Goal: Information Seeking & Learning: Learn about a topic

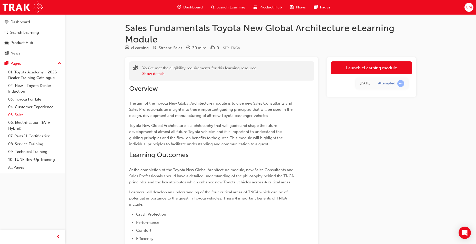
click at [19, 113] on link "05. Sales" at bounding box center [34, 115] width 57 height 8
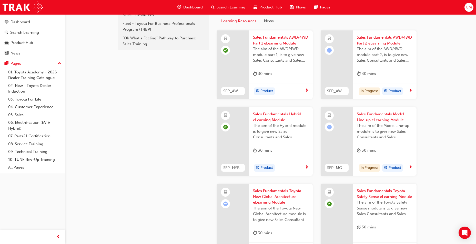
scroll to position [129, 0]
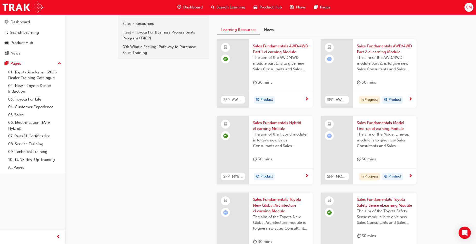
click at [270, 207] on span "Sales Fundamentals Toyota New Global Architecture eLearning Module" at bounding box center [281, 205] width 56 height 17
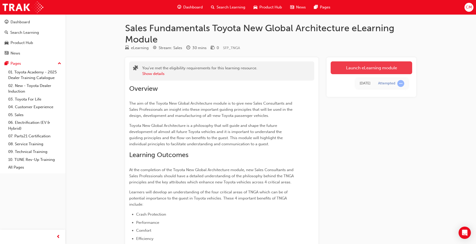
click at [371, 69] on link "Launch eLearning module" at bounding box center [371, 68] width 81 height 13
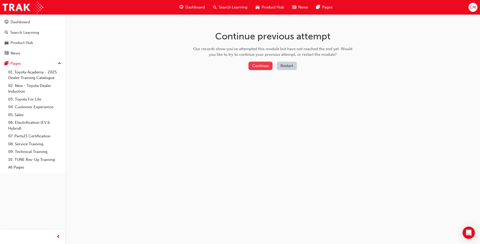
click at [258, 63] on button "Continue" at bounding box center [260, 66] width 24 height 8
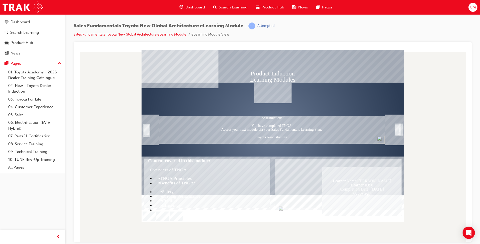
click at [397, 130] on div "Trigger this button to exit" at bounding box center [396, 135] width 5 height 11
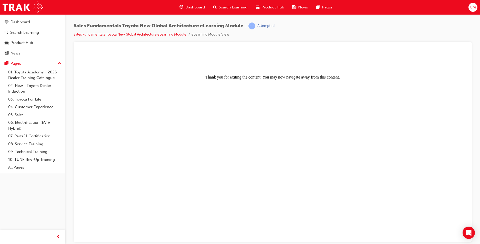
click at [396, 129] on body "Thank you for exiting the content. You may now navigate away from this content." at bounding box center [273, 146] width 386 height 189
click at [16, 115] on link "05. Sales" at bounding box center [34, 115] width 57 height 8
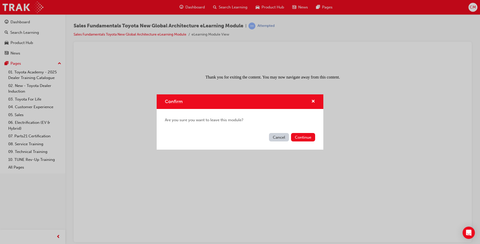
click at [275, 136] on button "Cancel" at bounding box center [279, 137] width 20 height 8
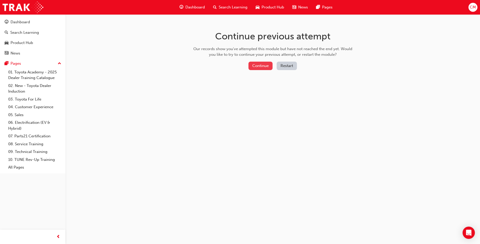
click at [253, 65] on button "Continue" at bounding box center [260, 66] width 24 height 8
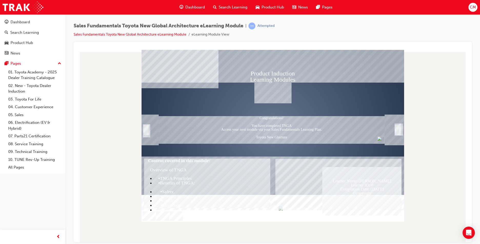
click at [144, 130] on div "SmartShape" at bounding box center [146, 135] width 5 height 11
click at [146, 131] on div "SmartShape" at bounding box center [146, 135] width 5 height 11
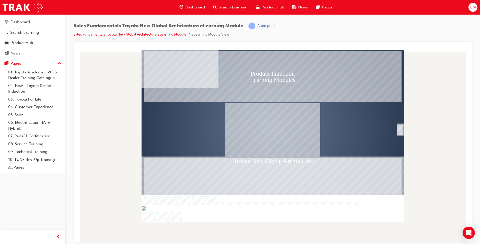
click at [401, 130] on div "SmartShape" at bounding box center [399, 135] width 5 height 11
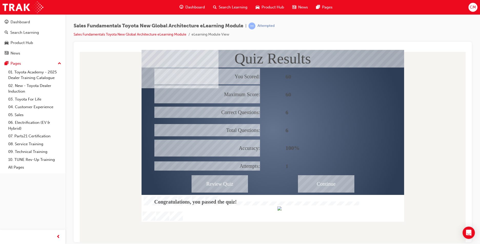
click at [342, 190] on div "Continue" at bounding box center [326, 183] width 56 height 17
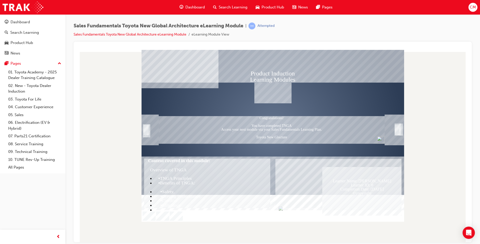
click at [400, 130] on div "Trigger this button to exit" at bounding box center [396, 135] width 5 height 11
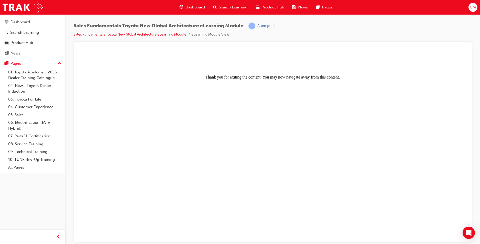
click at [158, 33] on link "Sales Fundamentals Toyota New Global Architecture eLearning Module" at bounding box center [130, 34] width 113 height 4
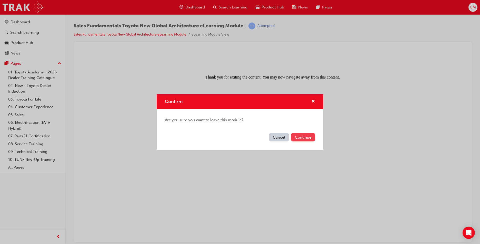
click at [299, 137] on button "Continue" at bounding box center [303, 137] width 24 height 8
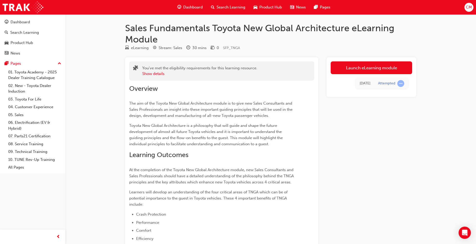
click at [374, 64] on link "Launch eLearning module" at bounding box center [371, 68] width 81 height 13
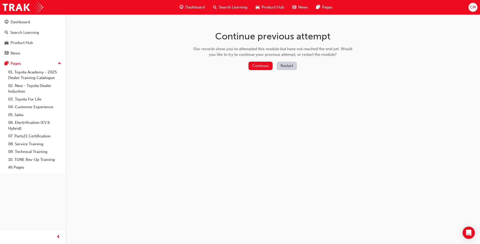
click at [289, 67] on button "Restart" at bounding box center [287, 66] width 20 height 8
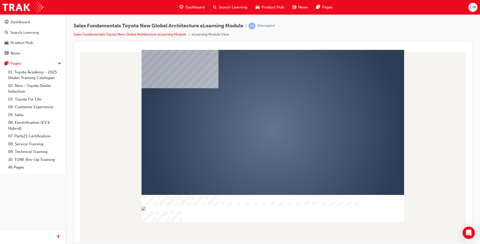
click at [258, 115] on div "play" at bounding box center [258, 115] width 0 height 0
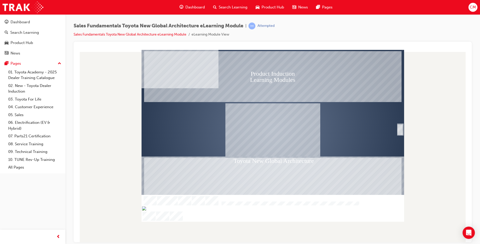
click at [402, 130] on div "SmartShape" at bounding box center [399, 135] width 5 height 11
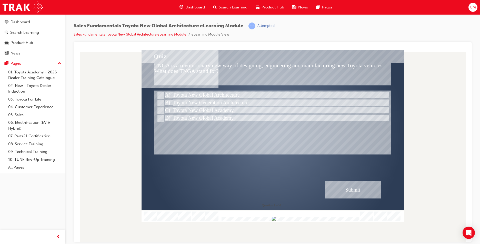
drag, startPoint x: 349, startPoint y: 218, endPoint x: 357, endPoint y: 218, distance: 7.5
click at [357, 218] on div at bounding box center [289, 219] width 139 height 4
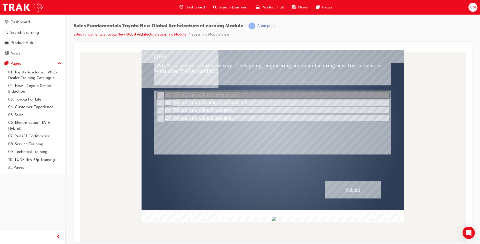
click at [222, 92] on div at bounding box center [273, 96] width 234 height 8
radio input "true"
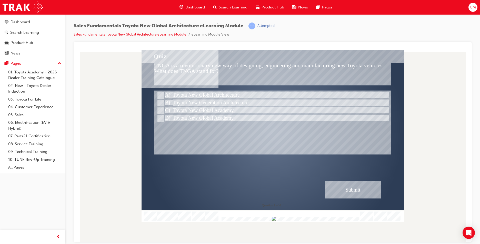
click at [356, 185] on div "Submit" at bounding box center [353, 189] width 56 height 17
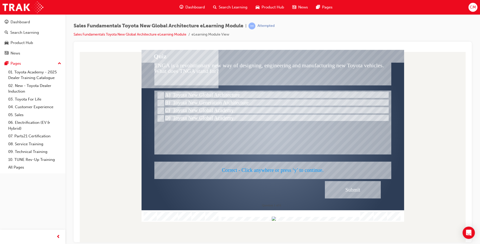
click at [367, 194] on div at bounding box center [272, 136] width 262 height 172
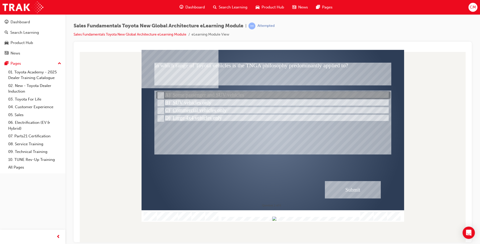
click at [190, 94] on div at bounding box center [273, 96] width 234 height 8
radio input "true"
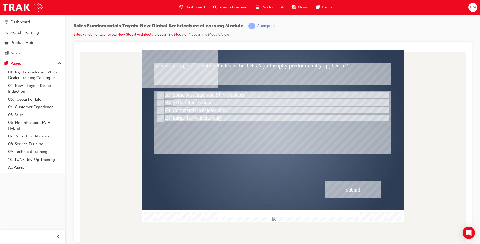
click at [354, 192] on div "Submit" at bounding box center [353, 189] width 56 height 17
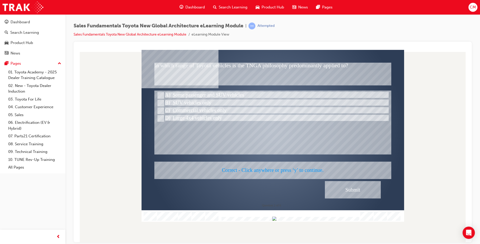
click at [363, 185] on div at bounding box center [272, 136] width 262 height 172
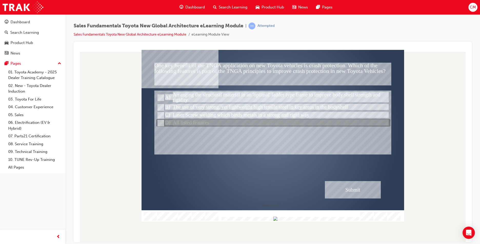
click at [185, 124] on div at bounding box center [273, 123] width 234 height 8
radio input "true"
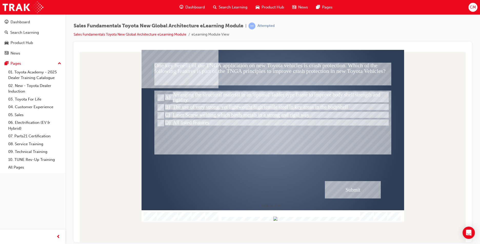
click at [376, 190] on div "Submit" at bounding box center [353, 189] width 56 height 17
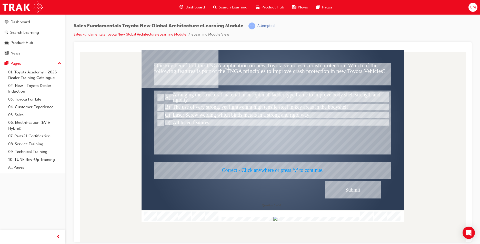
click at [273, 154] on div at bounding box center [272, 136] width 262 height 172
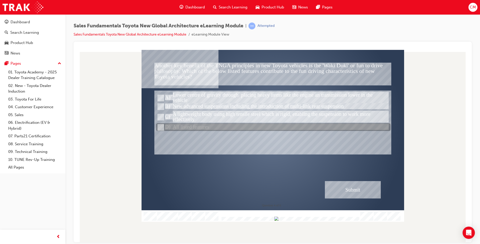
click at [199, 126] on div at bounding box center [273, 128] width 234 height 8
radio input "true"
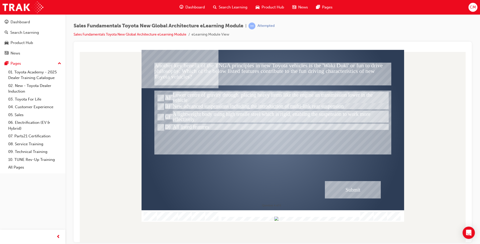
click at [341, 186] on div "Submit" at bounding box center [353, 189] width 56 height 17
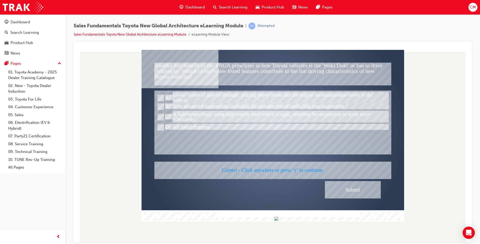
click at [240, 153] on div at bounding box center [272, 136] width 262 height 172
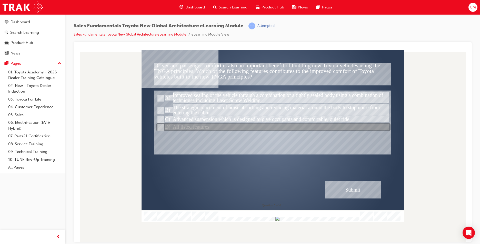
click at [201, 128] on div at bounding box center [273, 128] width 234 height 8
radio input "true"
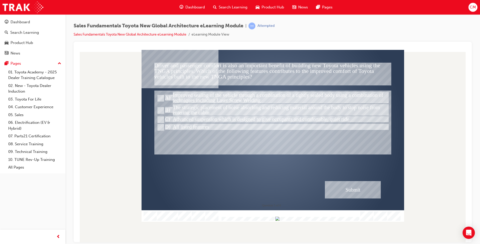
click at [345, 186] on div "Submit" at bounding box center [353, 189] width 56 height 17
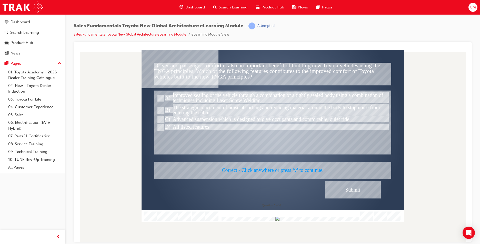
click at [283, 167] on div at bounding box center [272, 136] width 262 height 172
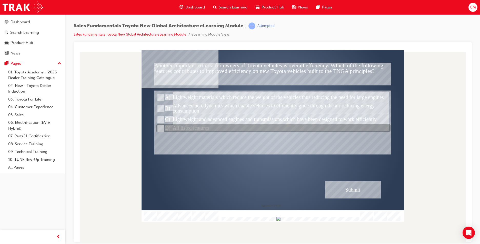
click at [191, 129] on div at bounding box center [273, 129] width 234 height 8
radio input "true"
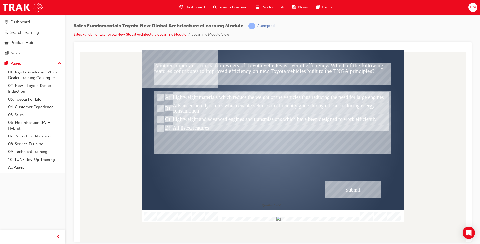
click at [350, 183] on div "Submit" at bounding box center [353, 189] width 56 height 17
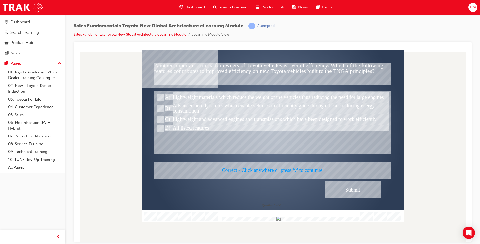
click at [272, 163] on div at bounding box center [272, 136] width 262 height 172
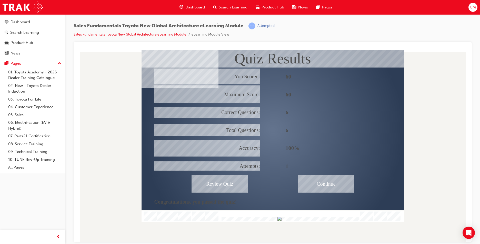
click at [324, 181] on div "Continue" at bounding box center [326, 183] width 56 height 17
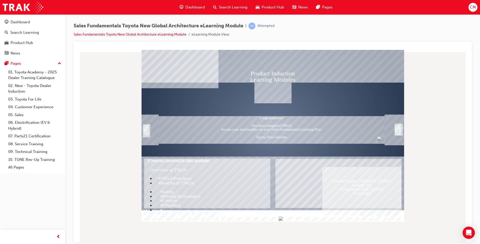
click at [379, 141] on img "Congratulations! You have completed TNGA Access your next module via your Sales…" at bounding box center [381, 140] width 8 height 8
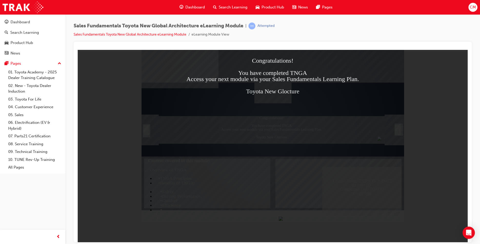
click at [378, 103] on div "Congratulations! You have completed TNGA Access your next module via your Sales…" at bounding box center [272, 88] width 374 height 62
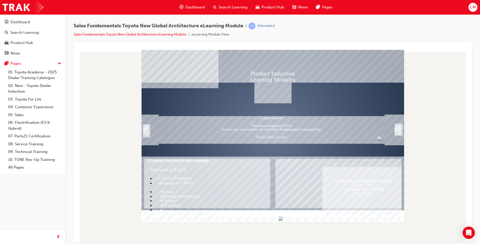
click at [401, 130] on div "Trigger this button to exit" at bounding box center [400, 134] width 1 height 9
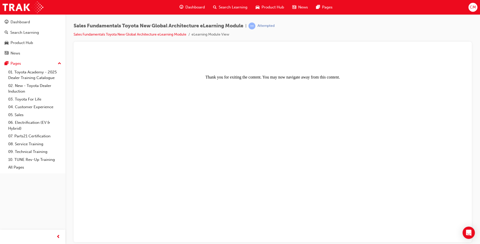
click at [398, 129] on body "Thank you for exiting the content. You may now navigate away from this content." at bounding box center [273, 146] width 386 height 189
click at [468, 234] on icon "Open Intercom Messenger" at bounding box center [468, 233] width 6 height 7
click at [426, 217] on body "Thank you for exiting the content. You may now navigate away from this content." at bounding box center [273, 146] width 386 height 189
click at [161, 30] on div "Sales Fundamentals Toyota New Global Architecture eLearning Module | Attempted …" at bounding box center [174, 30] width 201 height 15
click at [162, 34] on link "Sales Fundamentals Toyota New Global Architecture eLearning Module" at bounding box center [130, 34] width 113 height 4
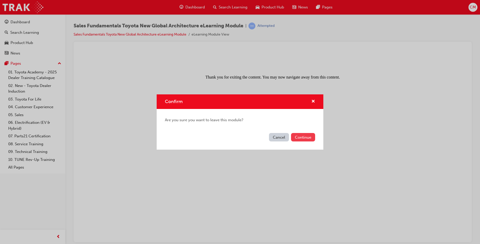
click at [307, 135] on button "Continue" at bounding box center [303, 137] width 24 height 8
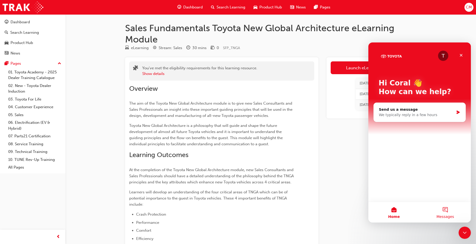
click at [445, 209] on button "Messages" at bounding box center [444, 212] width 51 height 21
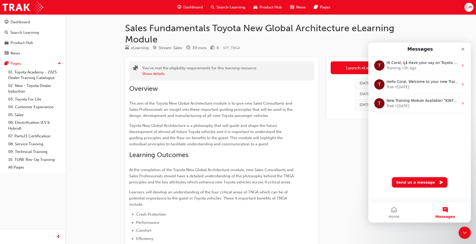
click at [413, 183] on button "Send us a message" at bounding box center [419, 183] width 55 height 10
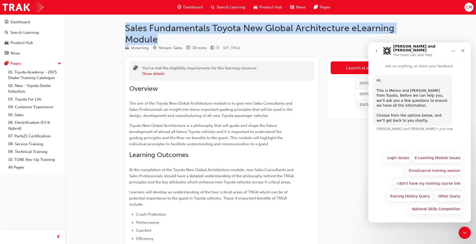
drag, startPoint x: 153, startPoint y: 34, endPoint x: 121, endPoint y: 24, distance: 34.3
click at [121, 24] on div "Sales Fundamentals Toyota New Global Architecture eLearning Module eLearning St…" at bounding box center [271, 179] width 308 height 312
copy h1 "Sales Fundamentals Toyota New Global Architecture eLearning Module"
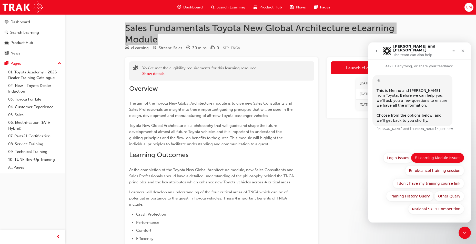
click at [444, 160] on button "E-Learning Module Issues" at bounding box center [437, 158] width 53 height 10
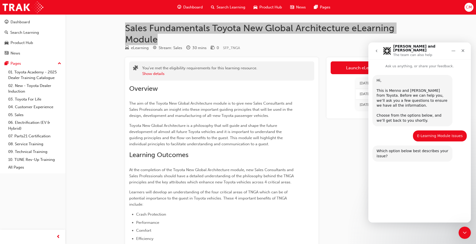
click at [429, 179] on button "My module is not showing as completed within my training history." at bounding box center [419, 178] width 89 height 15
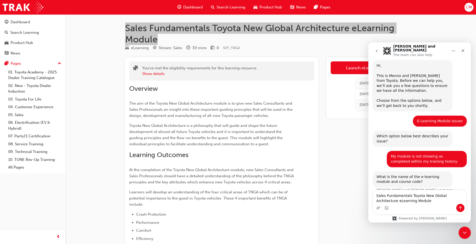
scroll to position [20, 0]
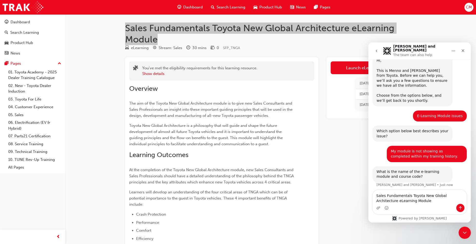
click at [407, 202] on textarea "Sales Fundamentals Toyota New Global Architecture eLearning Module" at bounding box center [420, 197] width 94 height 14
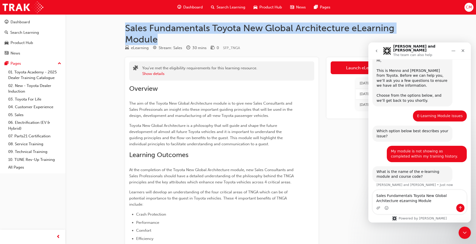
click at [291, 44] on h1 "Sales Fundamentals Toyota New Global Architecture eLearning Module" at bounding box center [270, 34] width 291 height 22
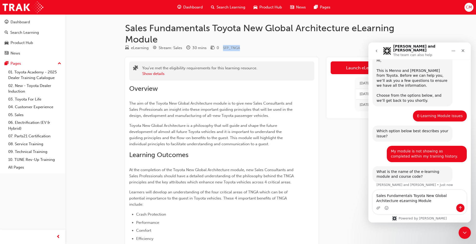
drag, startPoint x: 240, startPoint y: 47, endPoint x: 222, endPoint y: 47, distance: 18.2
click at [222, 47] on div "eLearning Stream: Sales 30 mins 0 SFP_TNGA" at bounding box center [270, 49] width 291 height 8
drag, startPoint x: 222, startPoint y: 47, endPoint x: 232, endPoint y: 49, distance: 10.0
copy span "SFP_TNGA"
click at [411, 201] on textarea "Sales Fundamentals Toyota New Global Architecture eLearning Module" at bounding box center [420, 197] width 94 height 14
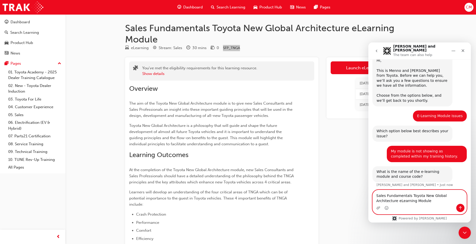
paste textarea "SFP_TNGA"
type textarea "Sales Fundamentals Toyota New Global Architecture eLearning Module SFP_TNGA"
click at [461, 209] on icon "Send a message…" at bounding box center [460, 208] width 4 height 4
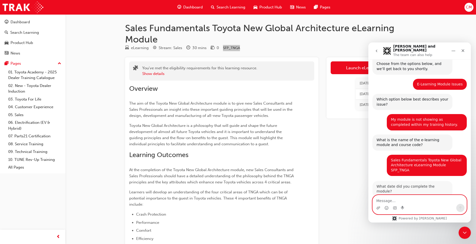
scroll to position [50, 0]
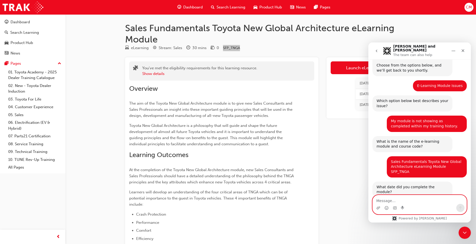
type textarea "3"
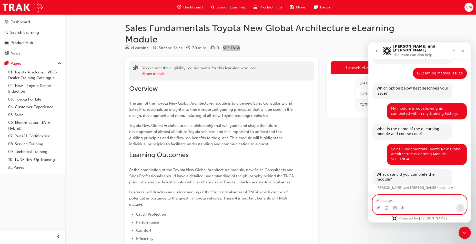
scroll to position [66, 0]
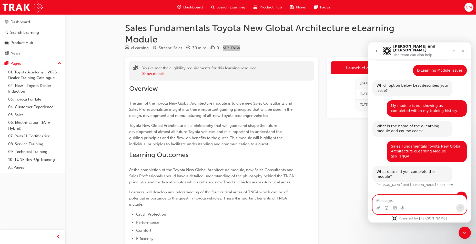
type textarea "/"
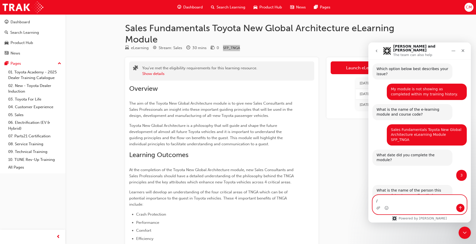
scroll to position [91, 0]
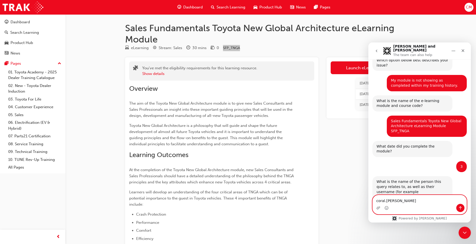
type textarea "coral.[PERSON_NAME]"
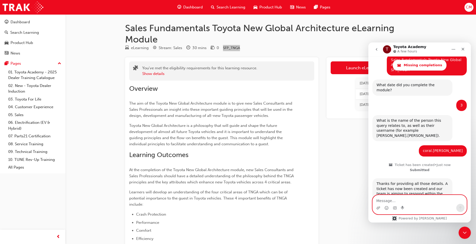
scroll to position [178, 0]
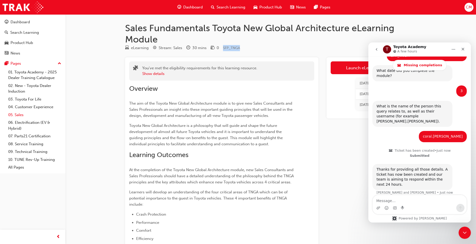
click at [16, 116] on link "05. Sales" at bounding box center [34, 115] width 57 height 8
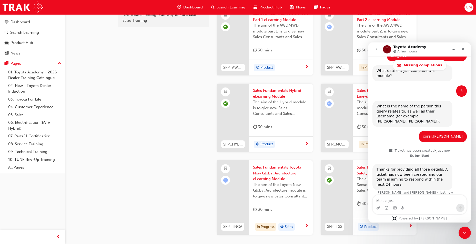
scroll to position [128, 0]
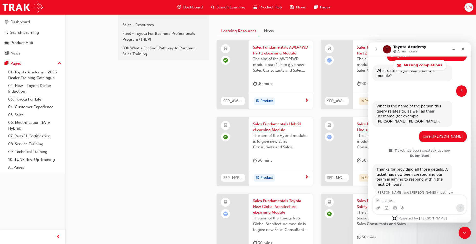
click at [360, 46] on span "Sales Fundamentals AWD/4WD Part 2 eLearning Module" at bounding box center [385, 51] width 56 height 12
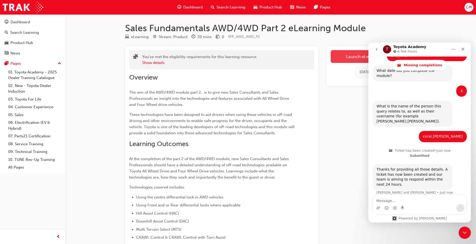
click at [335, 55] on link "Launch eLearning module" at bounding box center [371, 56] width 81 height 13
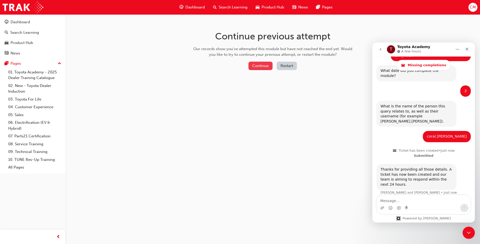
click at [260, 66] on button "Continue" at bounding box center [260, 66] width 24 height 8
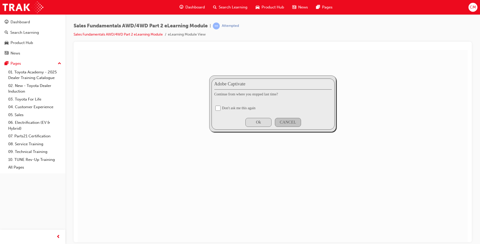
click at [262, 122] on div "Ok" at bounding box center [258, 122] width 26 height 9
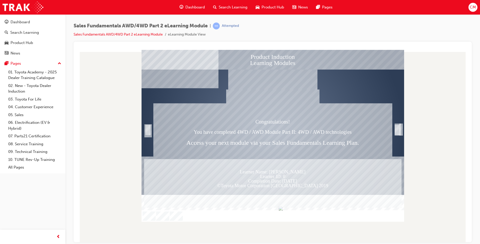
click at [401, 130] on div "Trigger this button to exit" at bounding box center [400, 134] width 1 height 9
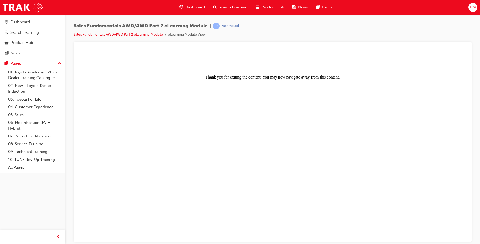
drag, startPoint x: 381, startPoint y: 134, endPoint x: 375, endPoint y: 135, distance: 5.5
click at [380, 134] on body "Thank you for exiting the content. You may now navigate away from this content." at bounding box center [273, 146] width 386 height 189
click at [20, 113] on link "05. Sales" at bounding box center [34, 115] width 57 height 8
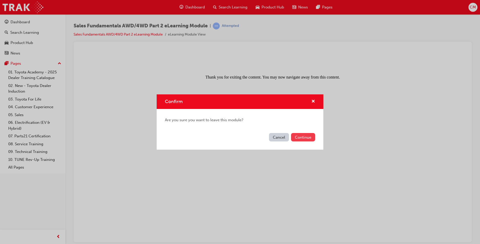
click at [309, 137] on button "Continue" at bounding box center [303, 137] width 24 height 8
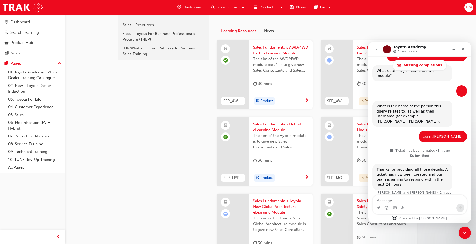
click at [359, 126] on span "Sales Fundamentals Model Line-up eLearning Module" at bounding box center [385, 127] width 56 height 12
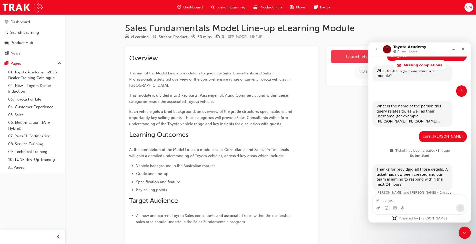
click at [344, 58] on link "Launch eLearning module" at bounding box center [371, 56] width 81 height 13
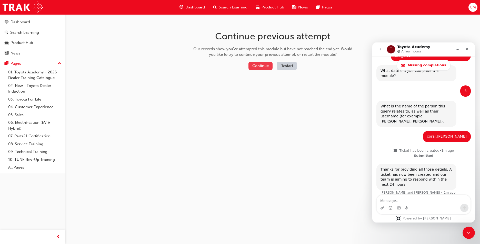
click at [262, 65] on button "Continue" at bounding box center [260, 66] width 24 height 8
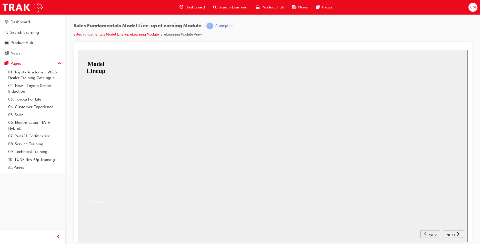
click at [95, 189] on button "Resume" at bounding box center [86, 191] width 17 height 5
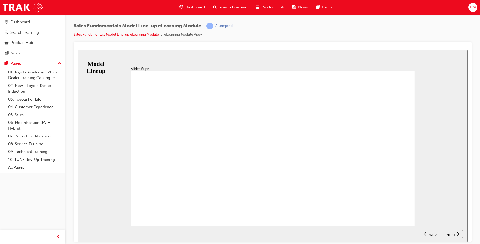
click at [456, 234] on icon "next" at bounding box center [457, 234] width 3 height 5
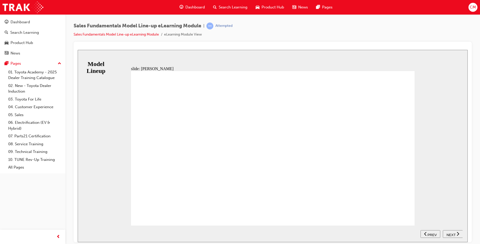
click at [452, 235] on span "NEXT" at bounding box center [450, 235] width 9 height 4
click at [450, 234] on span "NEXT" at bounding box center [450, 235] width 9 height 4
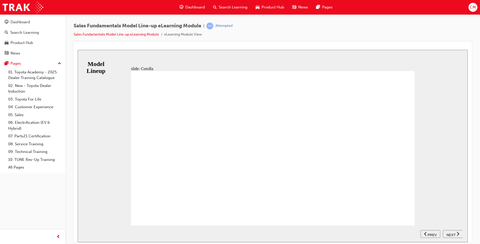
click at [450, 235] on span "NEXT" at bounding box center [450, 235] width 9 height 4
click at [452, 234] on span "NEXT" at bounding box center [450, 235] width 9 height 4
click at [452, 235] on span "NEXT" at bounding box center [450, 235] width 9 height 4
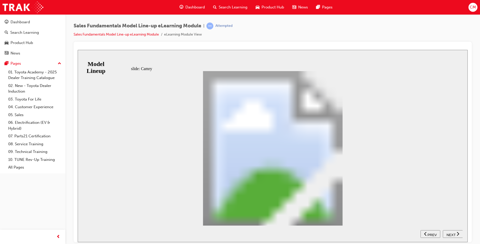
click at [452, 236] on span "NEXT" at bounding box center [450, 235] width 9 height 4
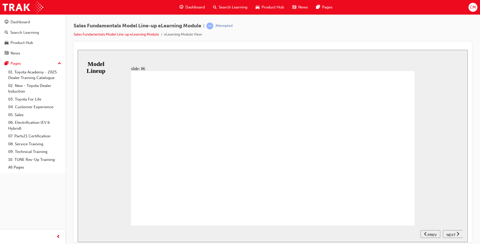
click at [452, 236] on span "NEXT" at bounding box center [450, 235] width 9 height 4
click at [452, 233] on span "NEXT" at bounding box center [450, 235] width 9 height 4
click at [452, 233] on nav "SUBMIT NEXT PREV" at bounding box center [441, 234] width 42 height 17
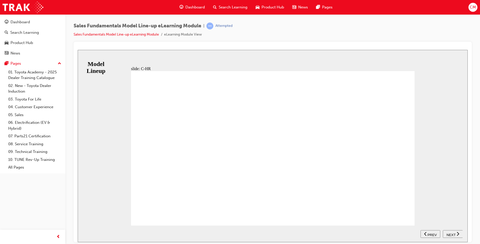
click at [450, 234] on span "NEXT" at bounding box center [450, 235] width 9 height 4
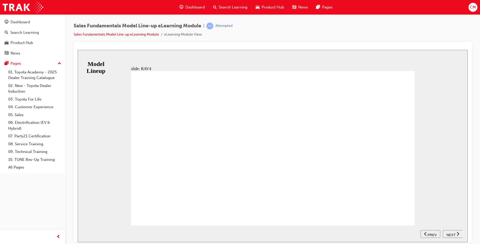
click at [451, 234] on span "NEXT" at bounding box center [450, 235] width 9 height 4
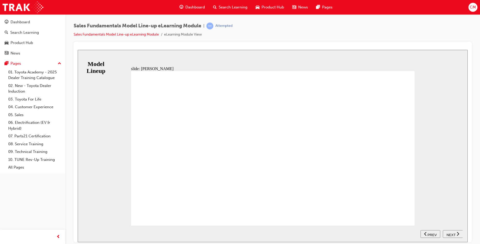
click at [448, 236] on span "NEXT" at bounding box center [450, 235] width 9 height 4
click at [456, 230] on button "NEXT" at bounding box center [453, 234] width 20 height 8
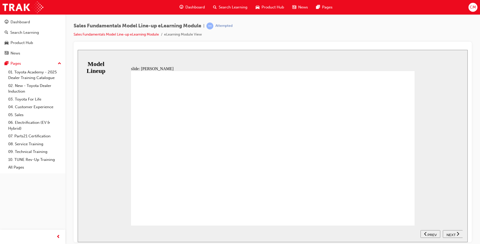
click at [449, 237] on button "NEXT" at bounding box center [453, 234] width 20 height 8
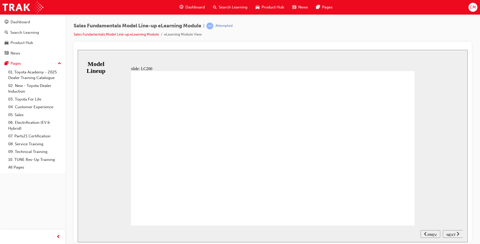
click at [446, 233] on span "NEXT" at bounding box center [450, 235] width 9 height 4
drag, startPoint x: 160, startPoint y: 212, endPoint x: 140, endPoint y: 193, distance: 27.6
drag, startPoint x: 155, startPoint y: 215, endPoint x: 159, endPoint y: 203, distance: 12.2
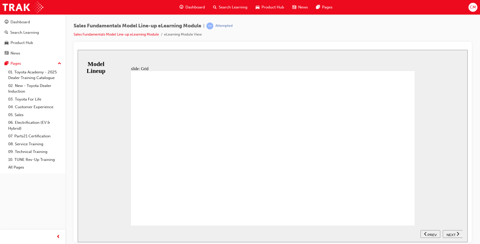
drag, startPoint x: 161, startPoint y: 210, endPoint x: 165, endPoint y: 208, distance: 4.3
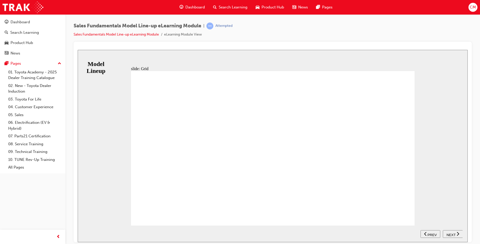
type input "12"
drag, startPoint x: 157, startPoint y: 210, endPoint x: 172, endPoint y: 220, distance: 18.2
click at [452, 231] on button "NEXT" at bounding box center [453, 234] width 20 height 8
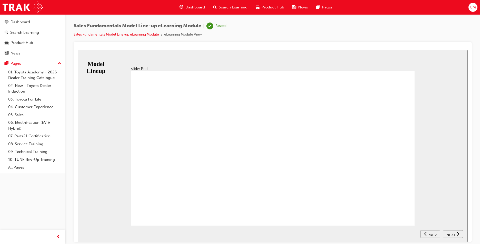
click at [452, 234] on span "NEXT" at bounding box center [450, 235] width 9 height 4
click at [15, 114] on link "05. Sales" at bounding box center [34, 115] width 57 height 8
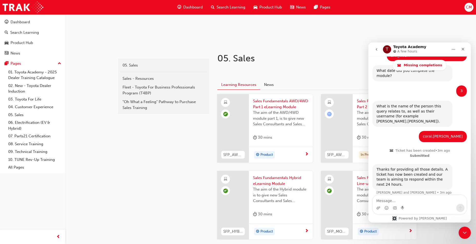
scroll to position [77, 0]
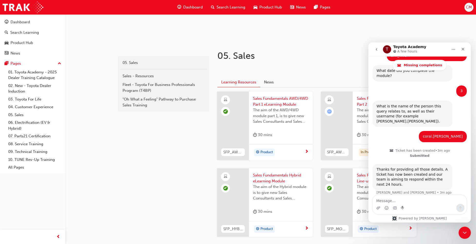
click at [357, 113] on div "Sales Fundamentals AWD/4WD Part 2 eLearning Module The aim of the AWD/4WD modul…" at bounding box center [385, 118] width 64 height 53
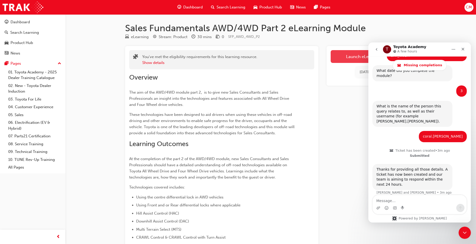
click at [355, 56] on link "Launch eLearning module" at bounding box center [371, 56] width 81 height 13
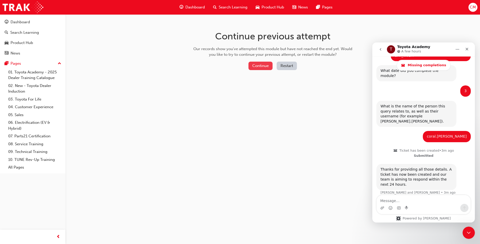
click at [266, 66] on button "Continue" at bounding box center [260, 66] width 24 height 8
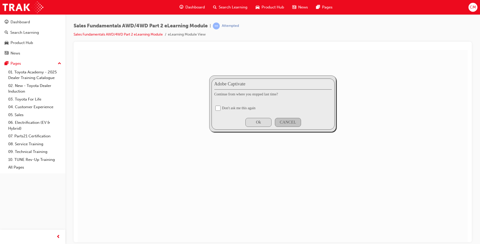
click at [260, 121] on div "Ok" at bounding box center [258, 122] width 5 height 5
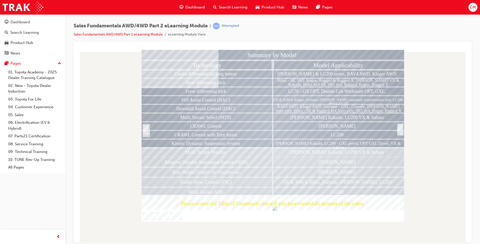
click at [401, 130] on div at bounding box center [399, 135] width 5 height 11
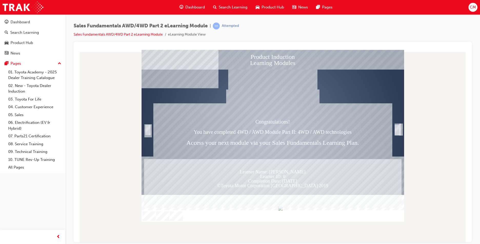
click at [401, 130] on div "Trigger this button to exit" at bounding box center [400, 134] width 1 height 9
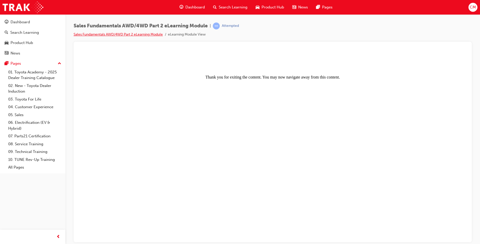
click at [159, 34] on link "Sales Fundamentals AWD/4WD Part 2 eLearning Module" at bounding box center [118, 34] width 89 height 4
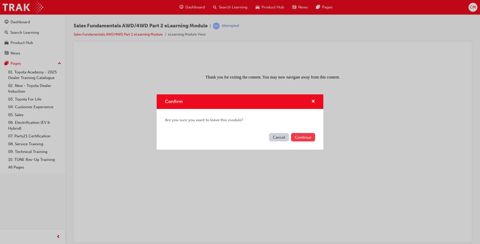
click at [301, 138] on button "Continue" at bounding box center [303, 137] width 24 height 8
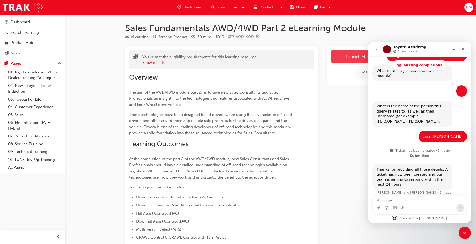
click at [345, 58] on link "Launch eLearning module" at bounding box center [371, 56] width 81 height 13
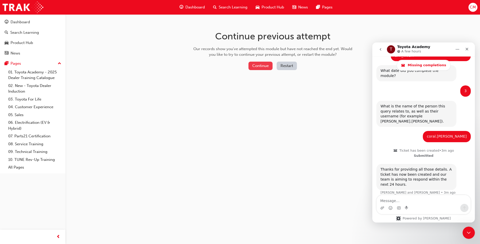
click at [258, 67] on button "Continue" at bounding box center [260, 66] width 24 height 8
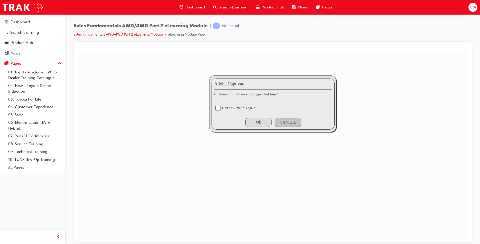
click at [257, 125] on div "Ok" at bounding box center [258, 122] width 26 height 9
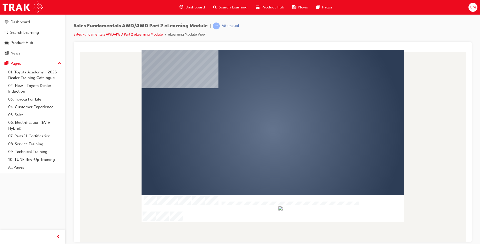
click at [314, 221] on div at bounding box center [272, 208] width 262 height 27
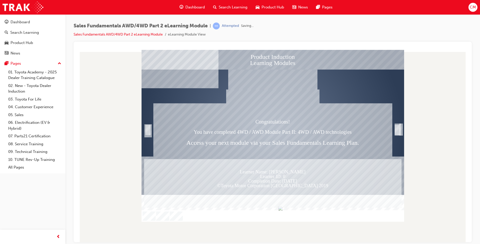
click at [267, 211] on div at bounding box center [272, 206] width 262 height 9
click at [278, 211] on div at bounding box center [272, 206] width 262 height 9
click at [306, 211] on div at bounding box center [272, 206] width 262 height 9
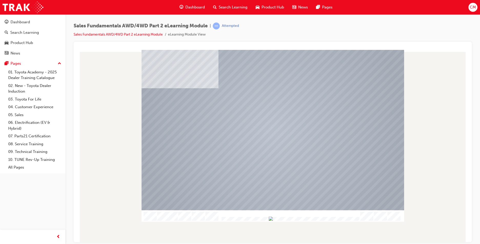
drag, startPoint x: 358, startPoint y: 218, endPoint x: 348, endPoint y: 220, distance: 10.3
click at [273, 220] on img "Progress, Slide 1 of 12" at bounding box center [271, 219] width 4 height 4
click at [303, 151] on div at bounding box center [272, 130] width 262 height 154
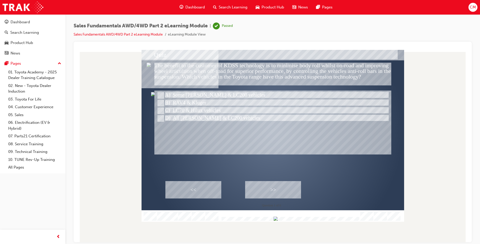
click at [276, 185] on div ">>" at bounding box center [273, 189] width 56 height 17
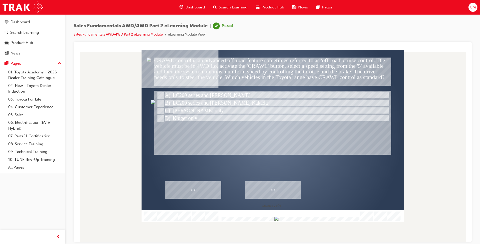
click at [260, 190] on div ">>" at bounding box center [273, 189] width 56 height 17
click at [257, 186] on div ">>" at bounding box center [273, 189] width 56 height 17
click at [262, 185] on div ">>" at bounding box center [273, 189] width 56 height 17
click at [267, 188] on div ">>" at bounding box center [273, 189] width 56 height 17
click at [268, 190] on div ">>" at bounding box center [273, 189] width 56 height 17
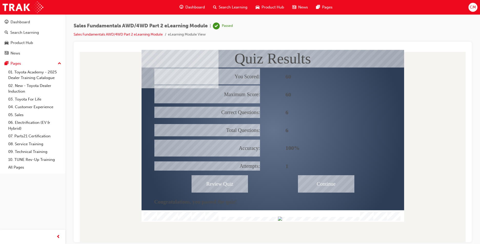
click at [311, 179] on div "Continue" at bounding box center [326, 183] width 56 height 17
click at [336, 185] on div "Continue" at bounding box center [326, 183] width 56 height 17
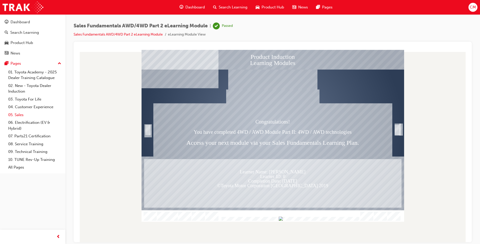
click at [19, 116] on link "05. Sales" at bounding box center [34, 115] width 57 height 8
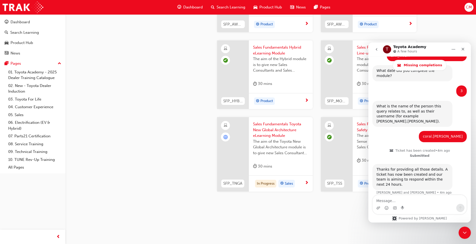
click at [275, 129] on span "Sales Fundamentals Toyota New Global Architecture eLearning Module" at bounding box center [281, 129] width 56 height 17
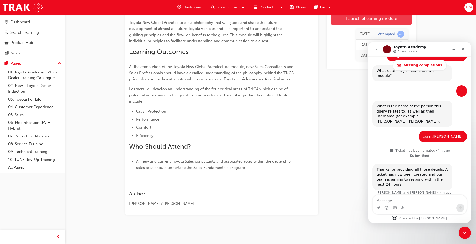
click at [343, 19] on link "Launch eLearning module" at bounding box center [371, 18] width 81 height 13
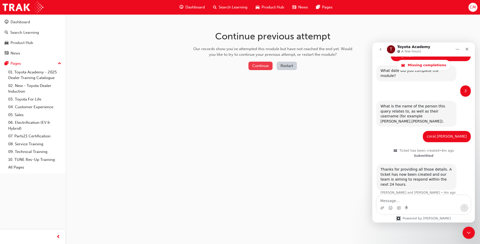
click at [261, 63] on button "Continue" at bounding box center [260, 66] width 24 height 8
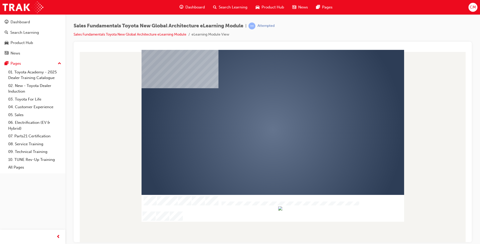
click at [258, 115] on div "play" at bounding box center [258, 115] width 0 height 0
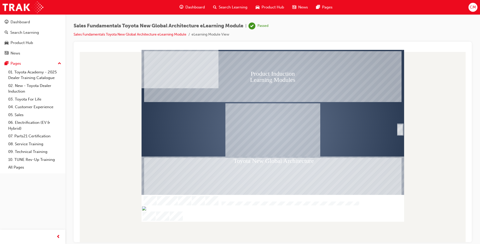
click at [398, 130] on div "SmartShape" at bounding box center [399, 135] width 5 height 11
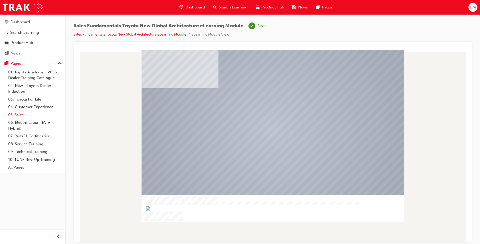
click at [21, 113] on link "05. Sales" at bounding box center [34, 115] width 57 height 8
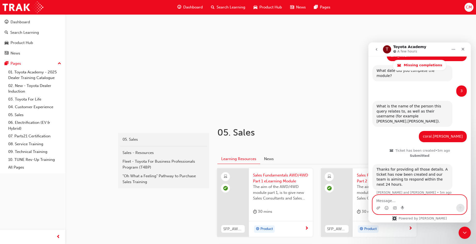
click at [421, 201] on textarea "Message…" at bounding box center [420, 200] width 94 height 9
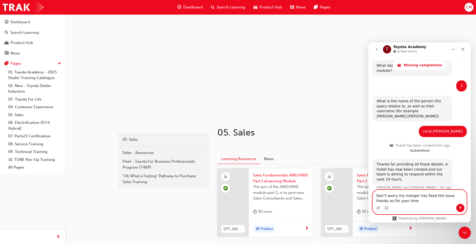
click at [463, 197] on textarea "Don"t worry my manger has fixed the issue thanky ou for your time" at bounding box center [420, 197] width 94 height 14
type textarea "Don't worry my manger has fixed the issue thank you for your time"
click at [460, 207] on icon "Send a message…" at bounding box center [460, 208] width 3 height 3
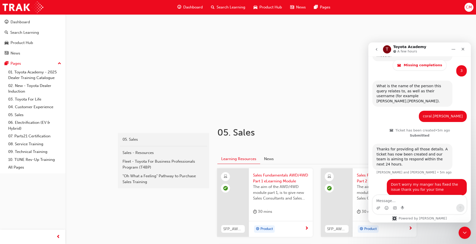
click at [323, 140] on div "05. Sales" at bounding box center [316, 133] width 199 height 13
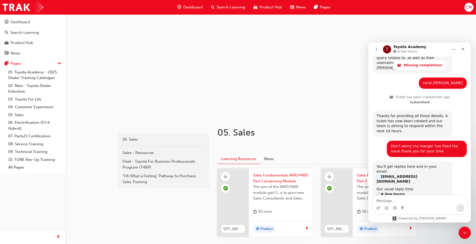
scroll to position [231, 0]
click at [451, 48] on icon "Home" at bounding box center [453, 49] width 4 height 4
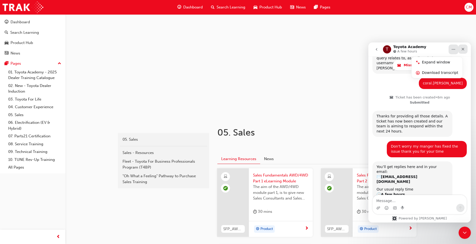
click at [462, 47] on icon "Close" at bounding box center [463, 49] width 4 height 4
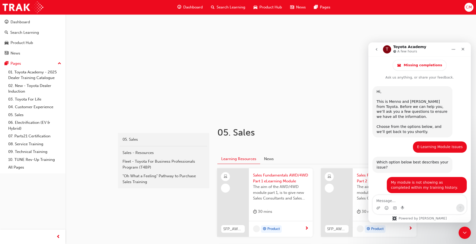
scroll to position [231, 0]
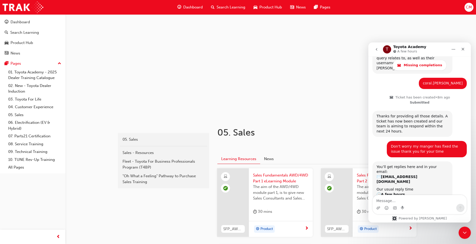
click at [401, 202] on textarea "Message…" at bounding box center [420, 200] width 94 height 9
click at [287, 143] on div "﻿" at bounding box center [316, 145] width 199 height 10
click at [333, 141] on div "﻿" at bounding box center [316, 145] width 199 height 10
click at [464, 48] on icon "Close" at bounding box center [463, 49] width 3 height 3
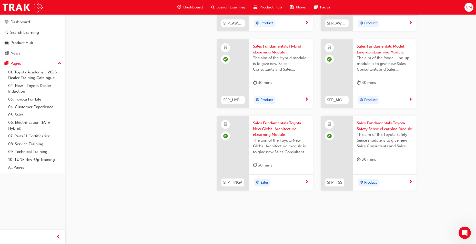
scroll to position [206, 0]
click at [160, 148] on div "sales 05. Sales Sales - Resources Fleet - Toyota For Business Professionals Pro…" at bounding box center [163, 63] width 92 height 305
